Goal: Task Accomplishment & Management: Manage account settings

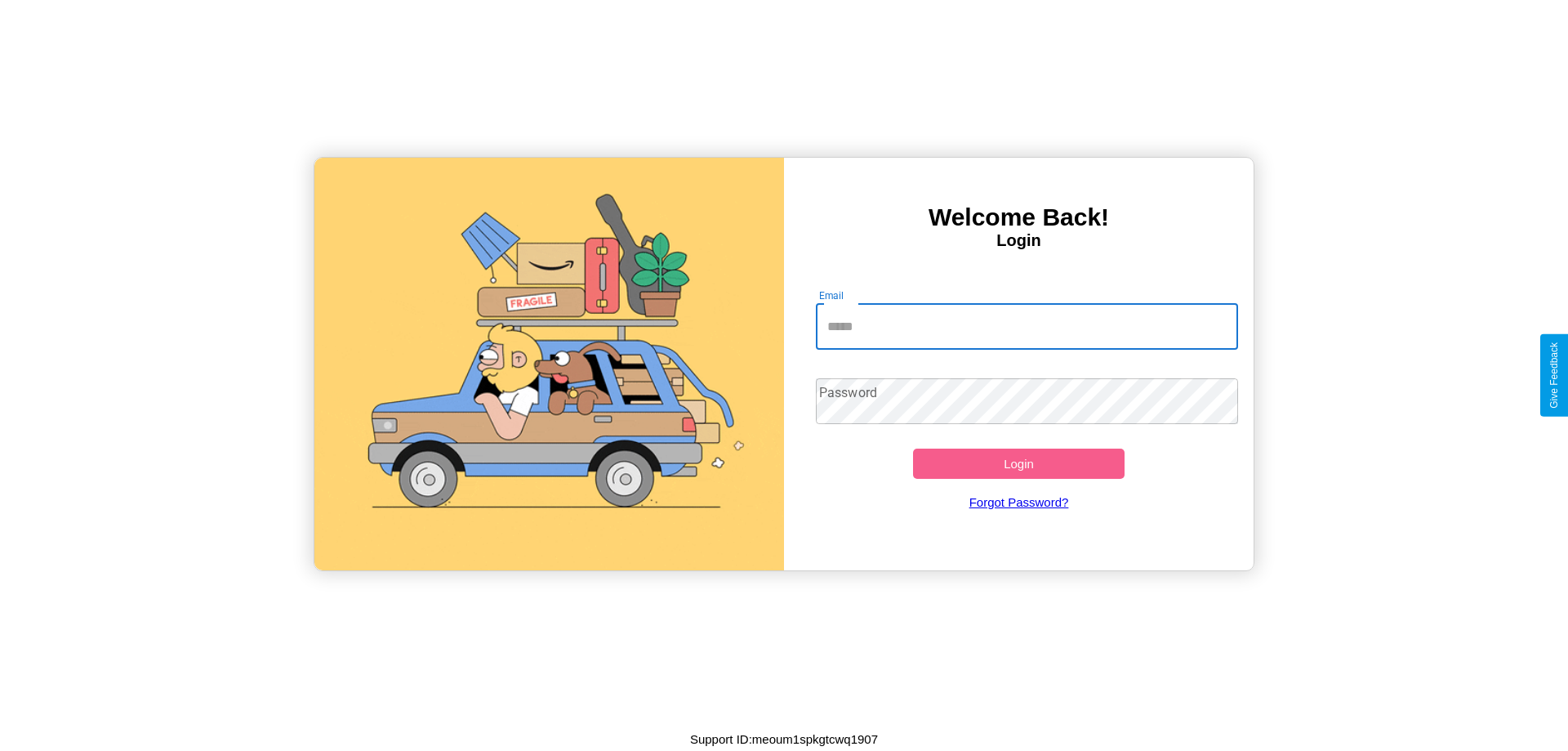
click at [1026, 326] on input "Email" at bounding box center [1026, 327] width 423 height 46
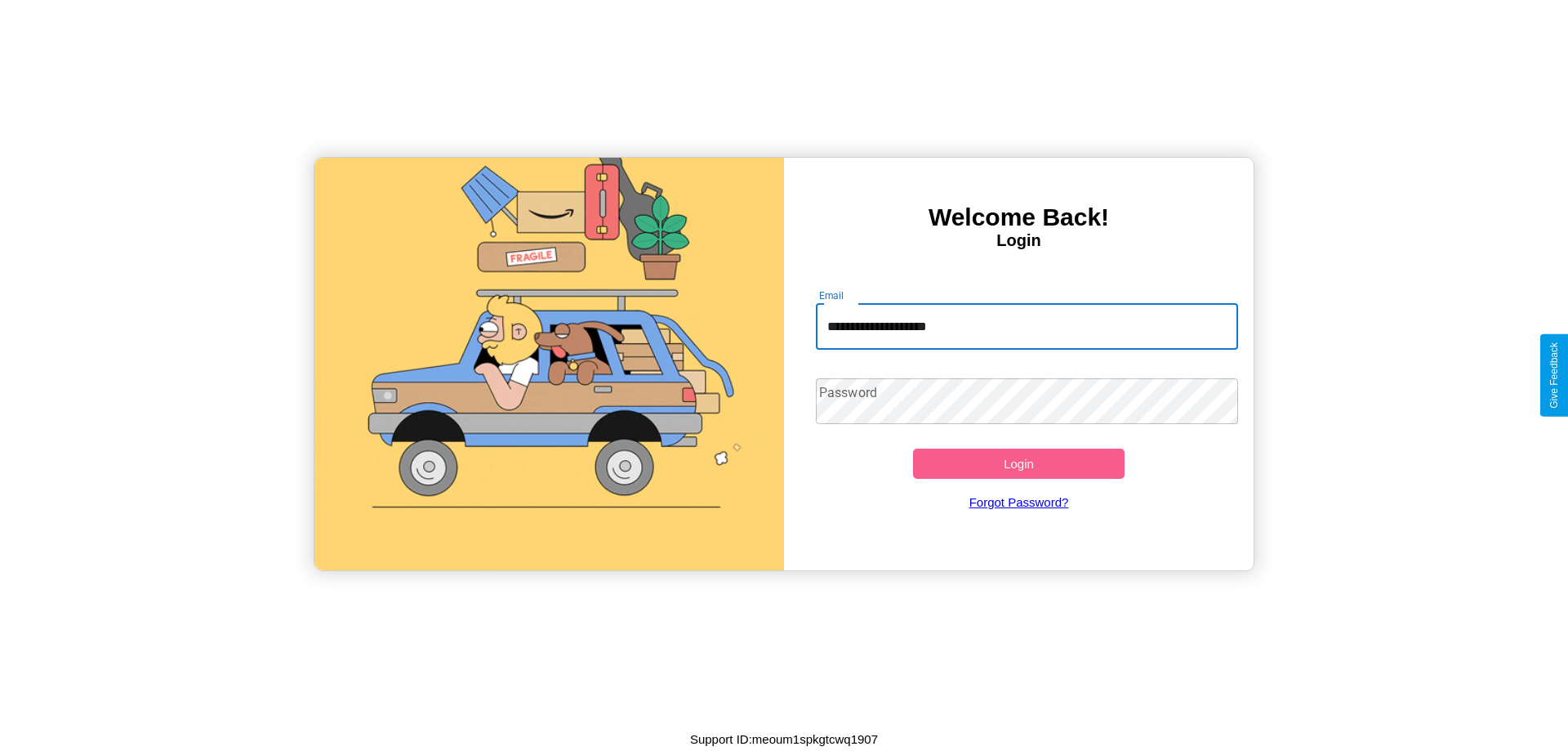
type input "**********"
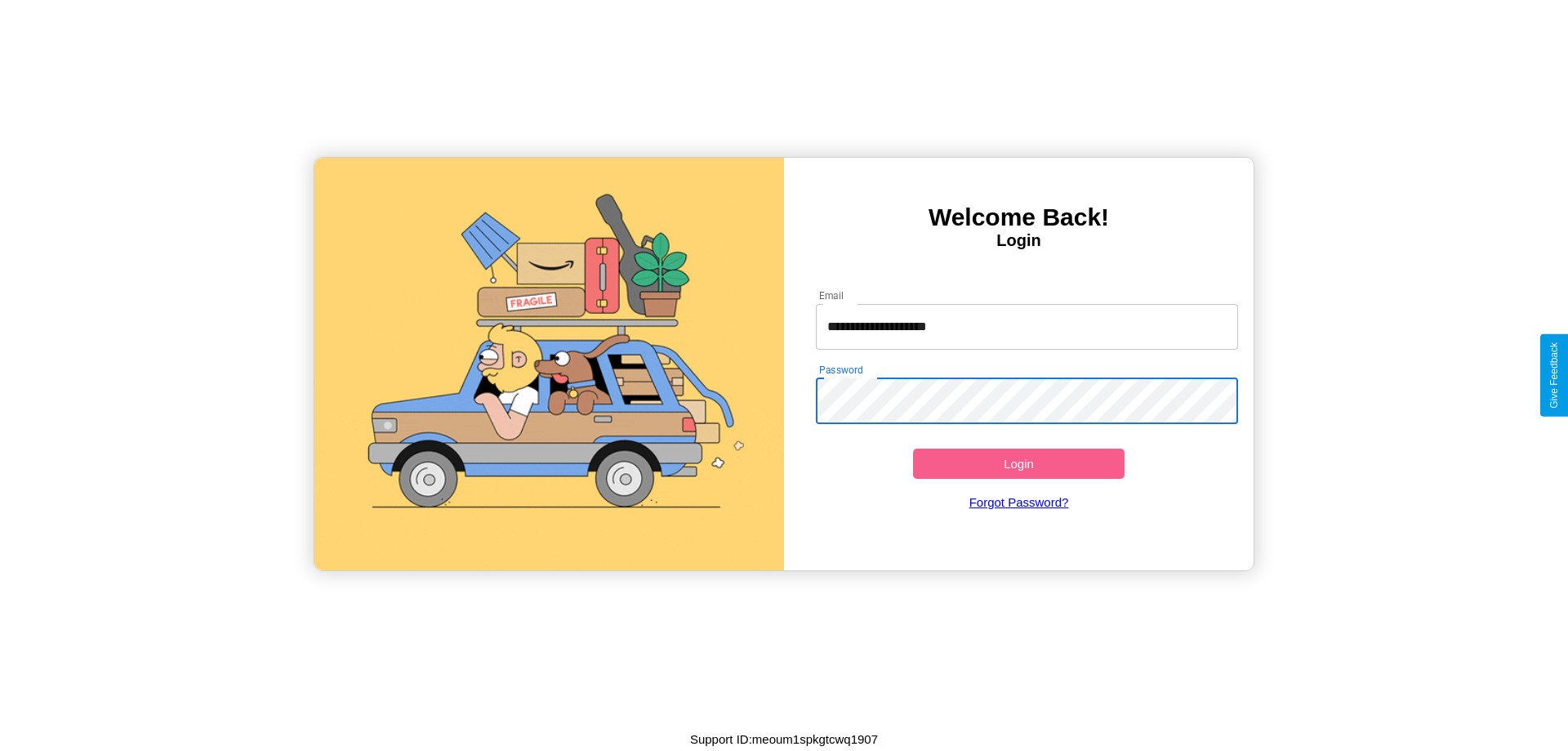
click at [1019, 464] on button "Login" at bounding box center [1019, 464] width 212 height 30
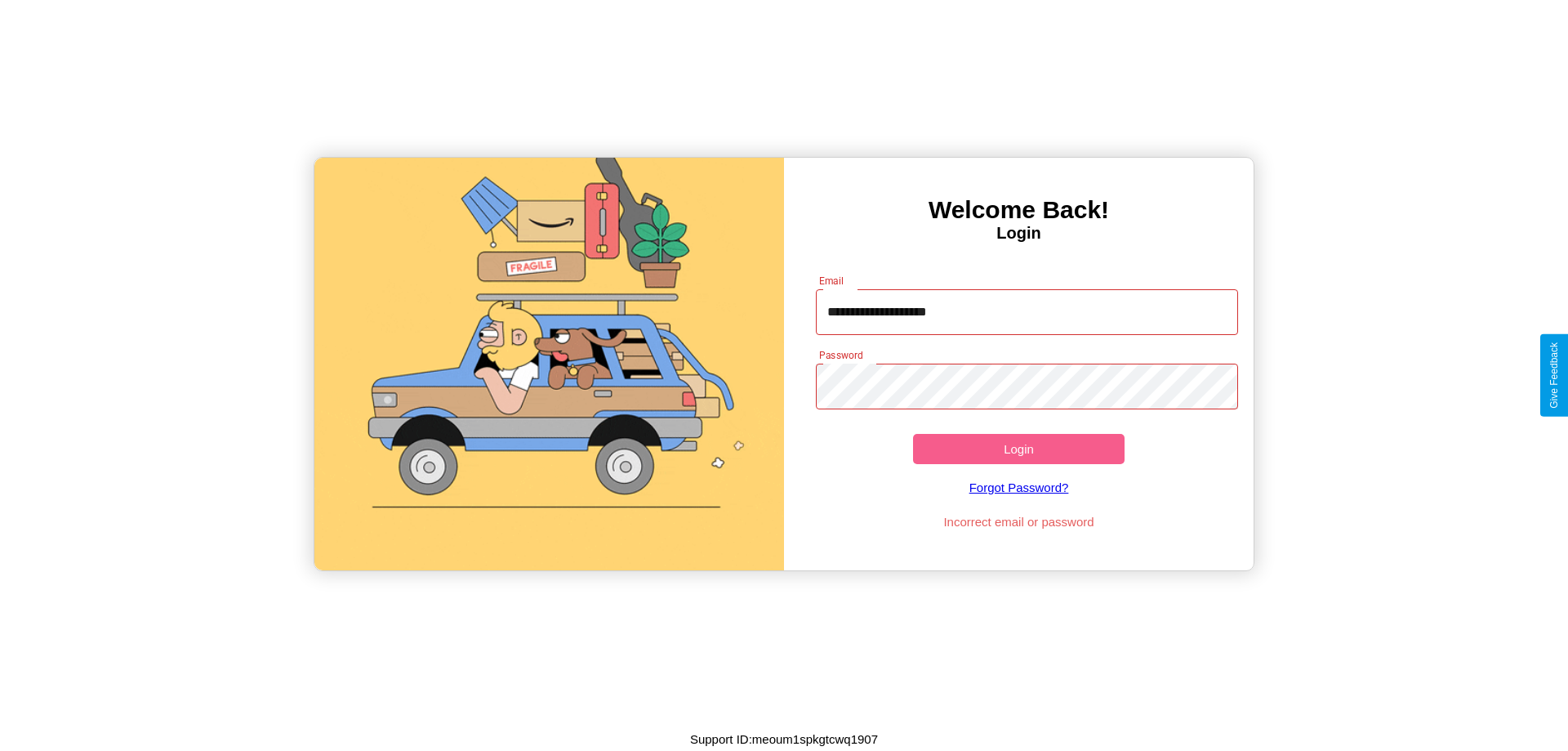
click at [1019, 449] on button "Login" at bounding box center [1019, 449] width 212 height 30
